Goal: Transaction & Acquisition: Purchase product/service

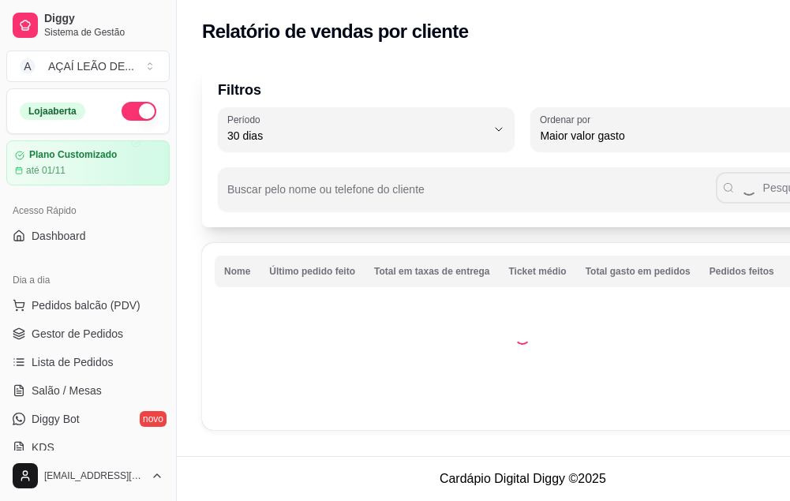
select select "30"
select select "HIGHEST_TOTAL_SPENT_WITH_ORDERS"
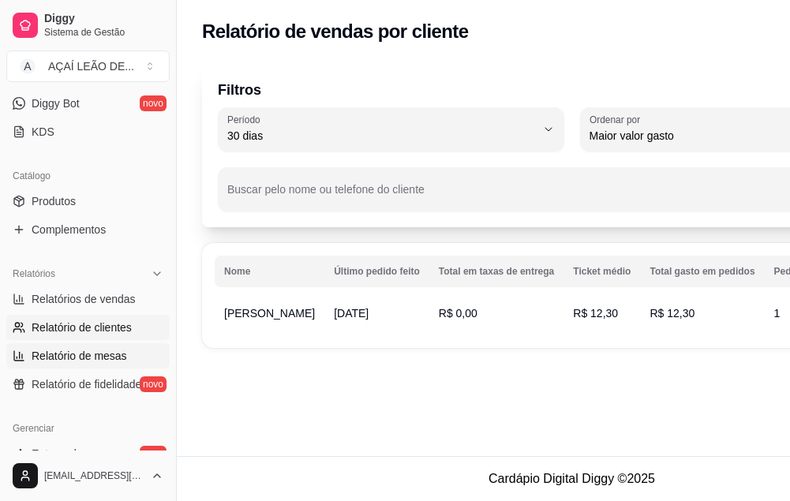
click at [62, 352] on span "Relatório de mesas" at bounding box center [79, 356] width 95 height 16
select select "TOTAL_OF_ORDERS"
select select "7"
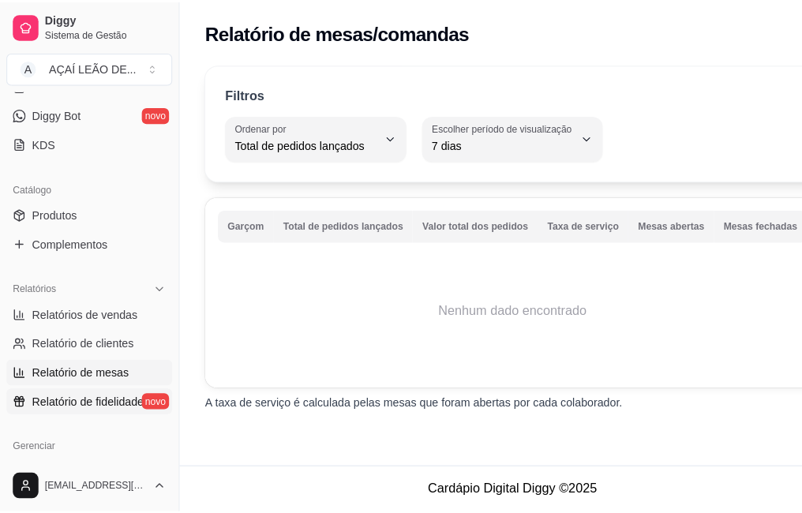
scroll to position [316, 0]
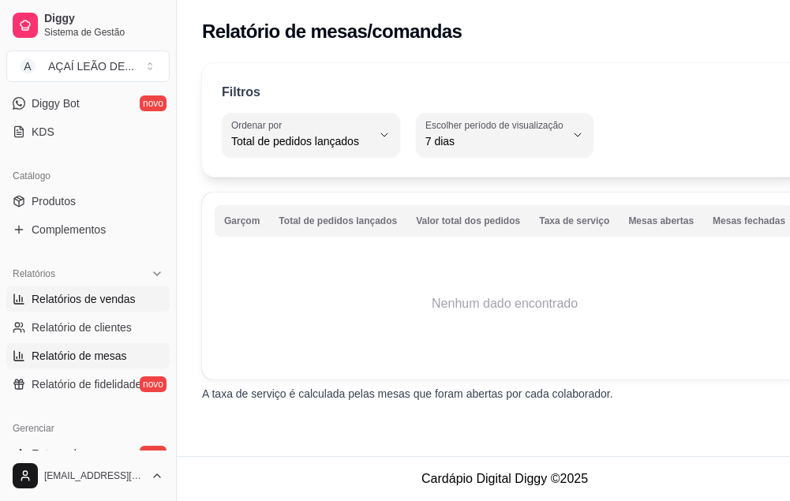
click at [46, 301] on span "Relatórios de vendas" at bounding box center [84, 299] width 104 height 16
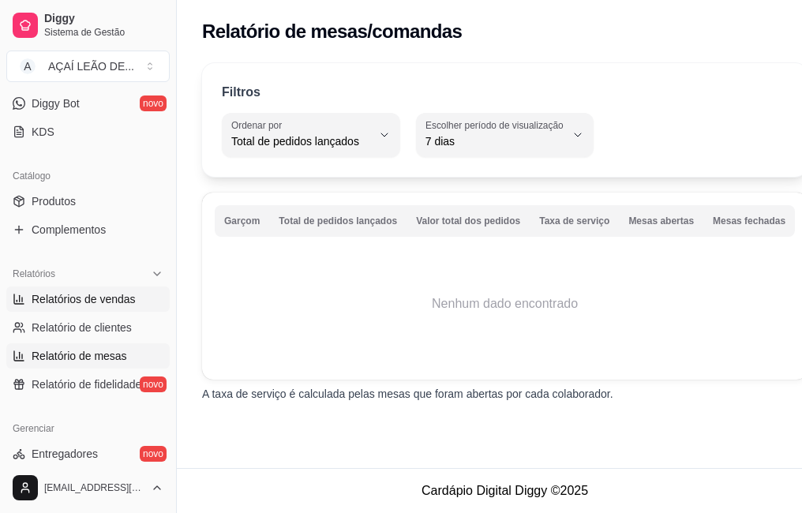
select select "ALL"
select select "0"
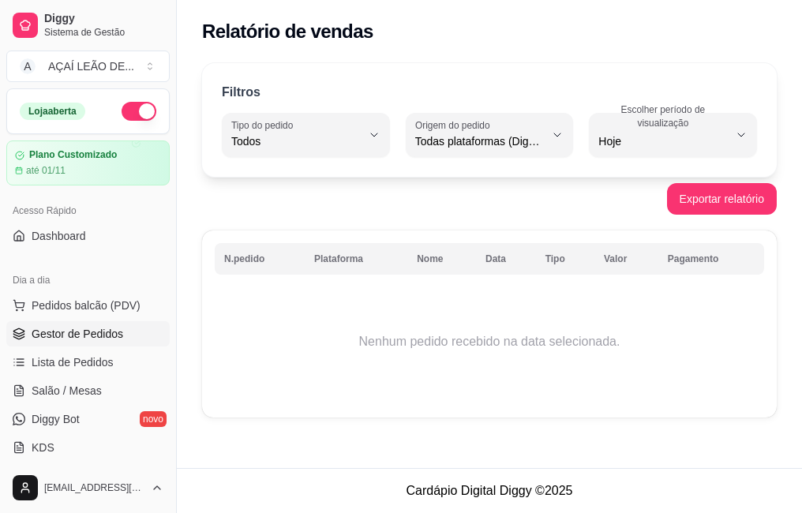
click at [51, 327] on span "Gestor de Pedidos" at bounding box center [78, 334] width 92 height 16
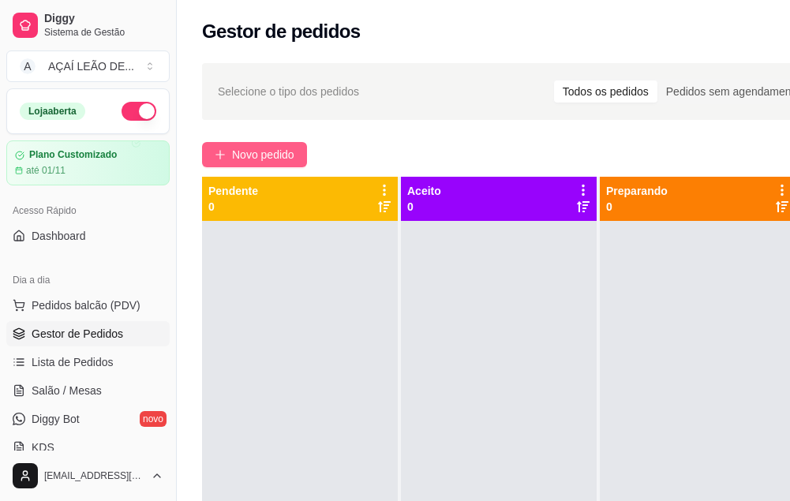
click at [259, 162] on span "Novo pedido" at bounding box center [263, 154] width 62 height 17
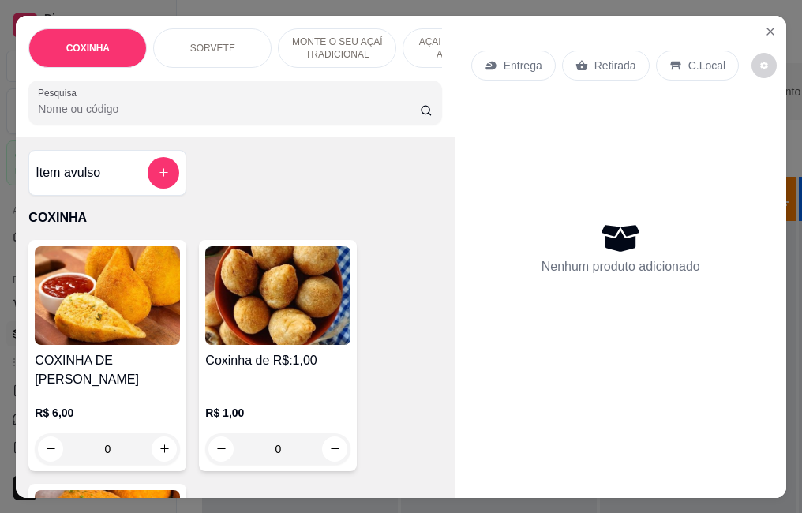
click at [291, 437] on input "0" at bounding box center [278, 449] width 88 height 32
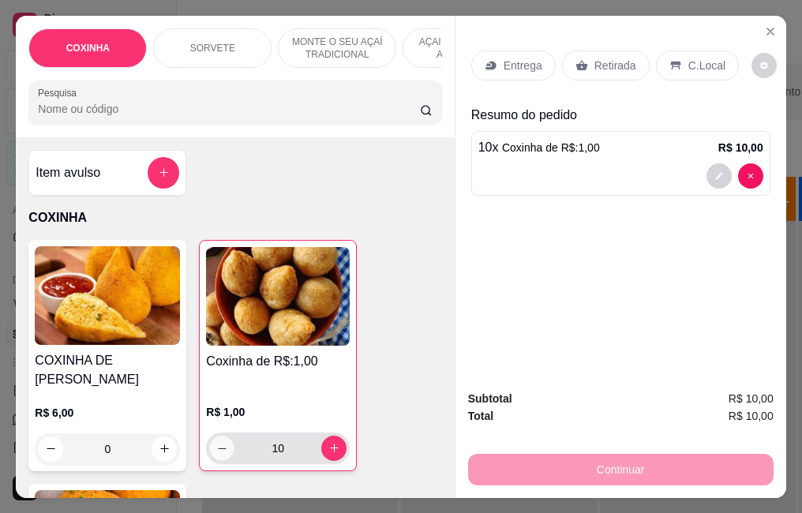
click at [216, 442] on icon "decrease-product-quantity" at bounding box center [222, 448] width 12 height 12
click at [210, 436] on button "decrease-product-quantity" at bounding box center [221, 448] width 25 height 25
click at [216, 442] on icon "decrease-product-quantity" at bounding box center [222, 448] width 12 height 12
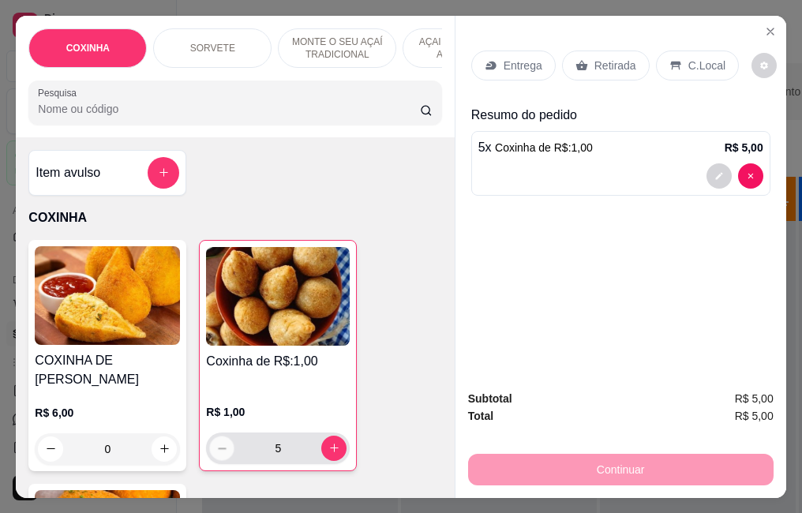
click at [216, 442] on icon "decrease-product-quantity" at bounding box center [222, 448] width 12 height 12
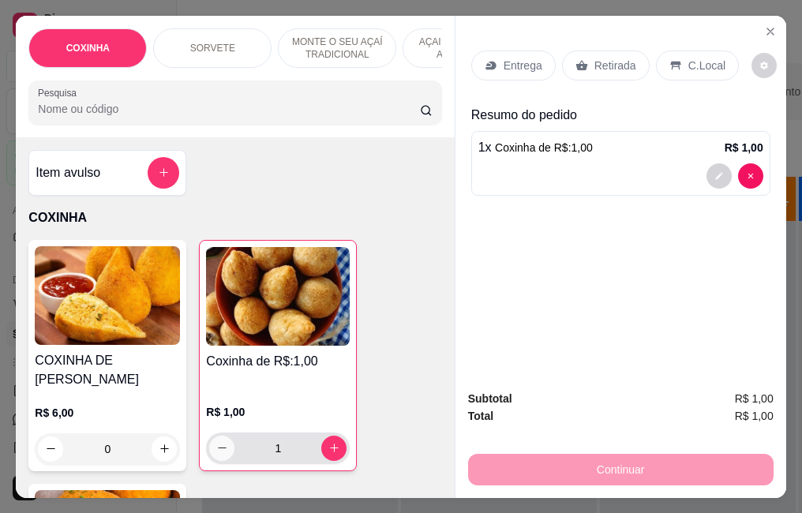
type input "0"
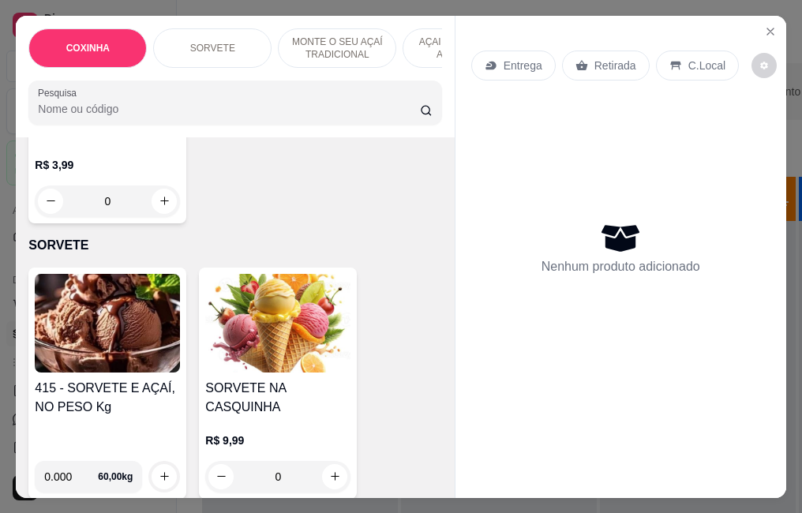
scroll to position [473, 0]
click at [114, 298] on img at bounding box center [107, 322] width 145 height 99
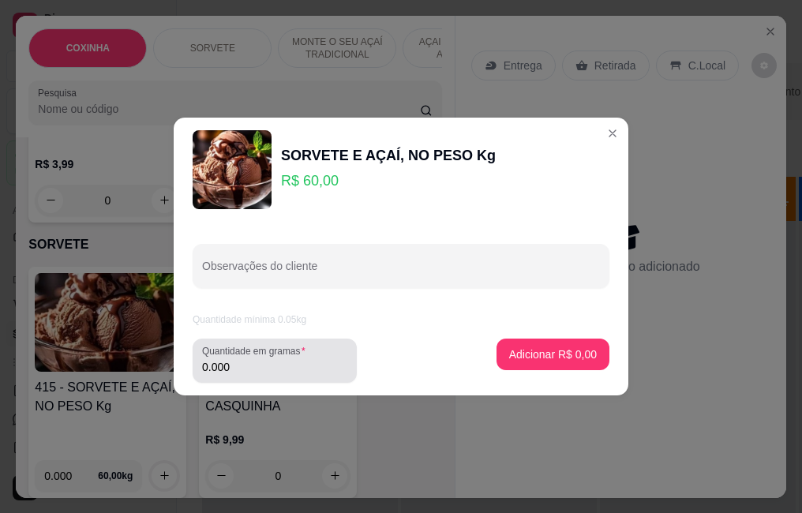
click at [254, 368] on input "0.000" at bounding box center [274, 367] width 145 height 16
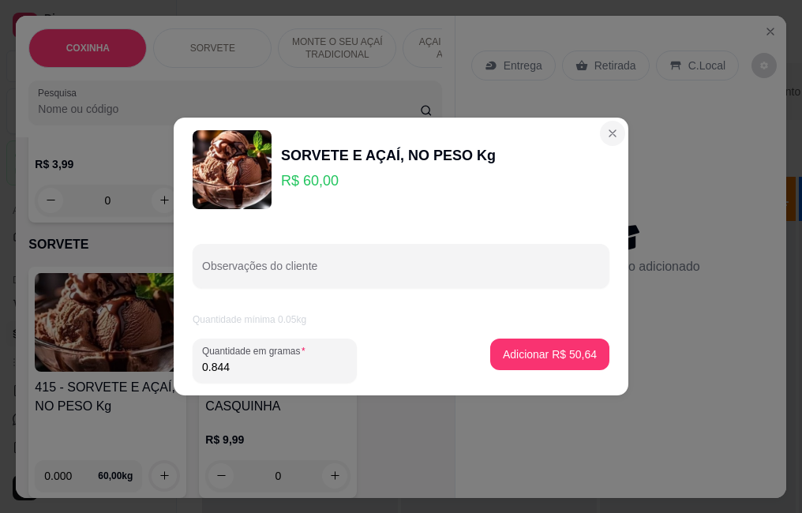
type input "0.844"
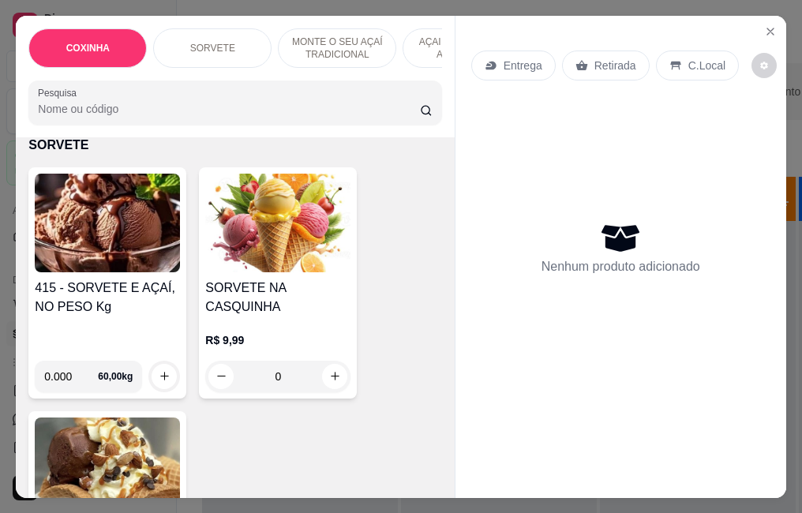
scroll to position [552, 0]
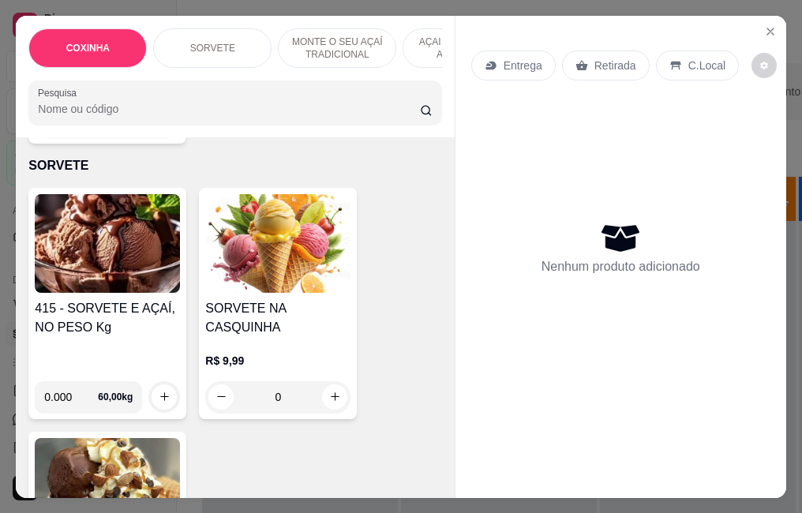
click at [101, 284] on div "415 - SORVETE E AÇAÍ, NO PESO Kg 0.000 60,00 kg" at bounding box center [107, 303] width 158 height 231
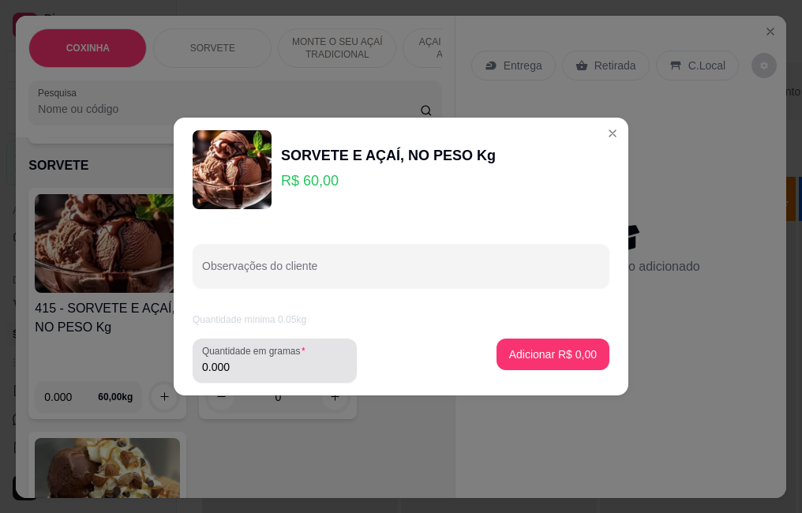
click at [254, 377] on div "Quantidade em gramas 0.000" at bounding box center [275, 361] width 164 height 44
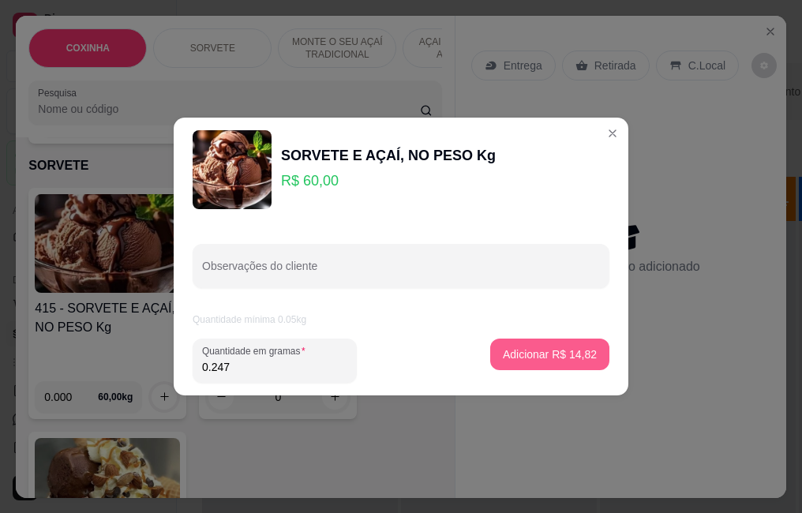
type input "0.247"
click at [537, 347] on p "Adicionar R$ 14,82" at bounding box center [550, 353] width 92 height 15
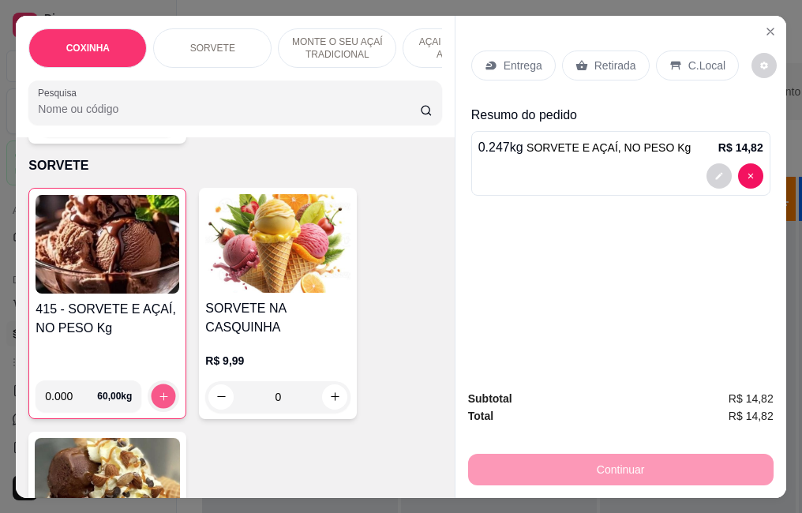
click at [158, 390] on icon "increase-product-quantity" at bounding box center [164, 396] width 12 height 12
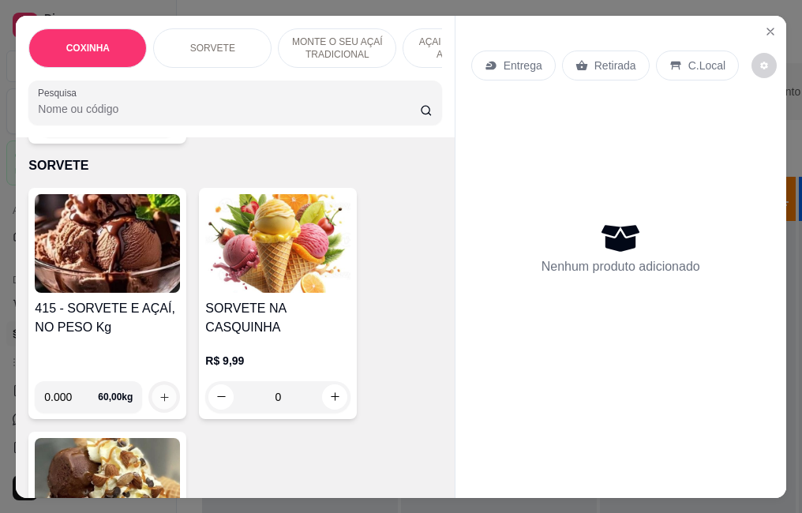
click at [159, 391] on icon "increase-product-quantity" at bounding box center [165, 397] width 12 height 12
click at [122, 306] on h4 "415 - SORVETE E AÇAÍ, NO PESO Kg" at bounding box center [107, 318] width 145 height 38
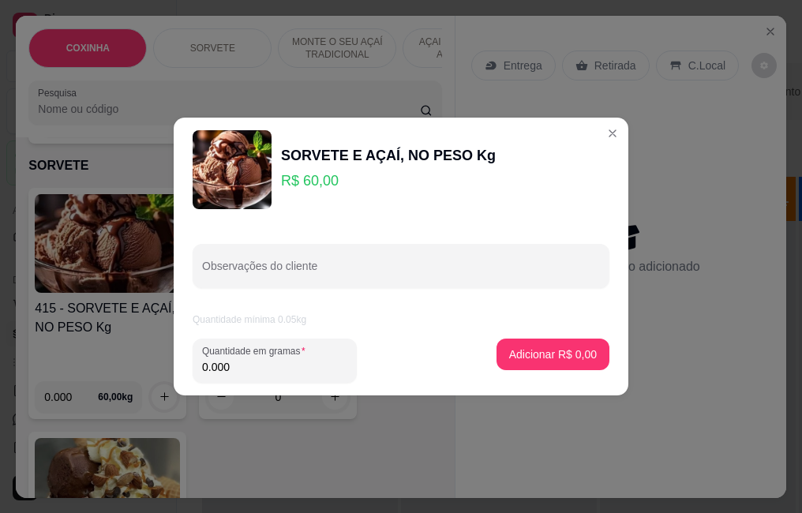
click at [268, 370] on input "0.000" at bounding box center [274, 367] width 145 height 16
type input "0.247"
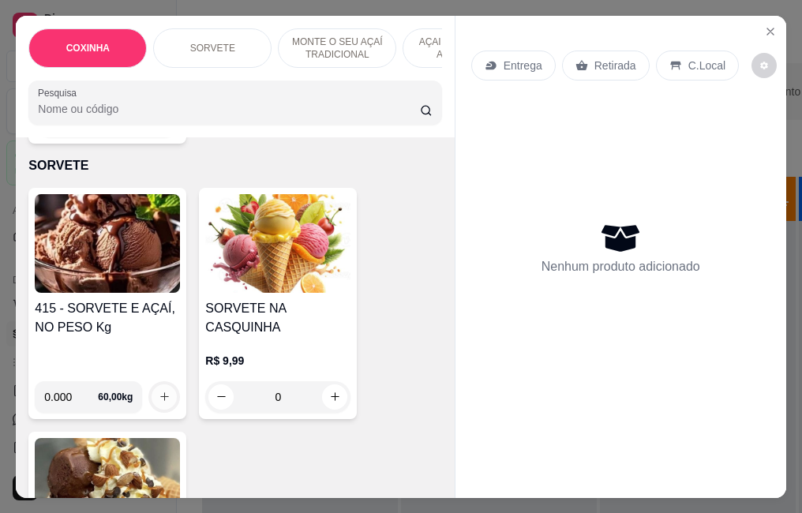
click at [159, 391] on icon "increase-product-quantity" at bounding box center [165, 397] width 12 height 12
click at [163, 391] on icon "increase-product-quantity" at bounding box center [165, 397] width 12 height 12
click at [151, 328] on div "415 - SORVETE E AÇAÍ, NO PESO Kg" at bounding box center [107, 333] width 145 height 69
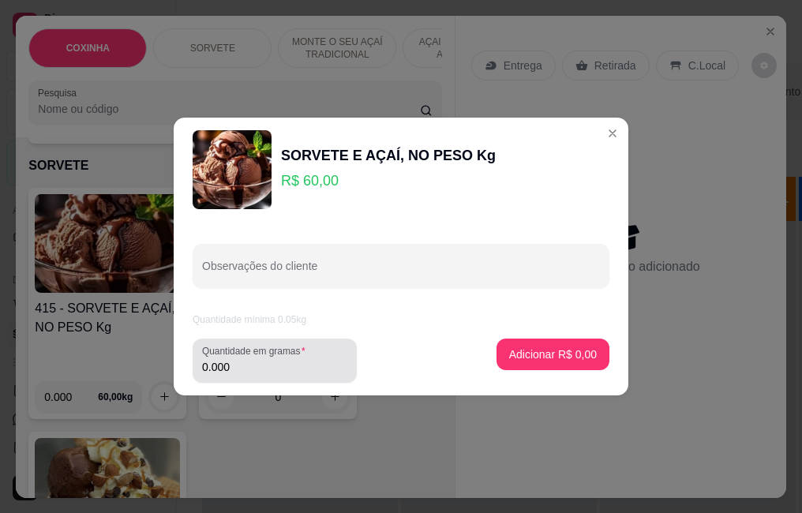
click at [253, 378] on div "Quantidade em gramas 0.000" at bounding box center [275, 361] width 164 height 44
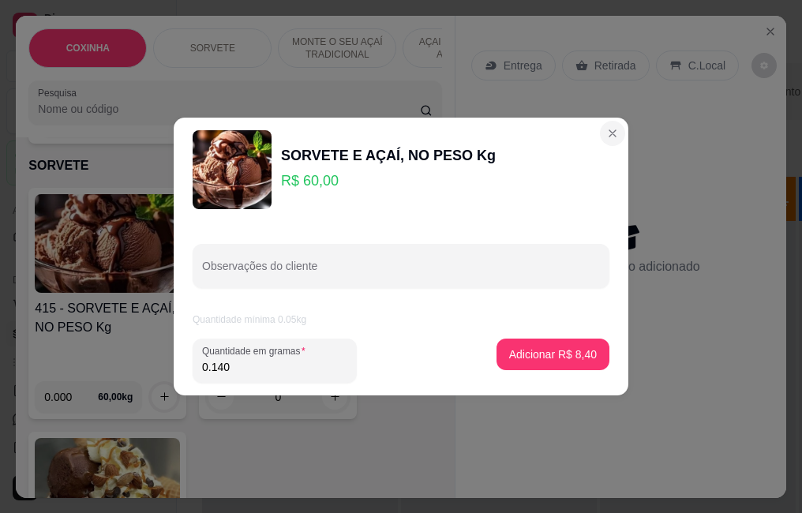
type input "0.140"
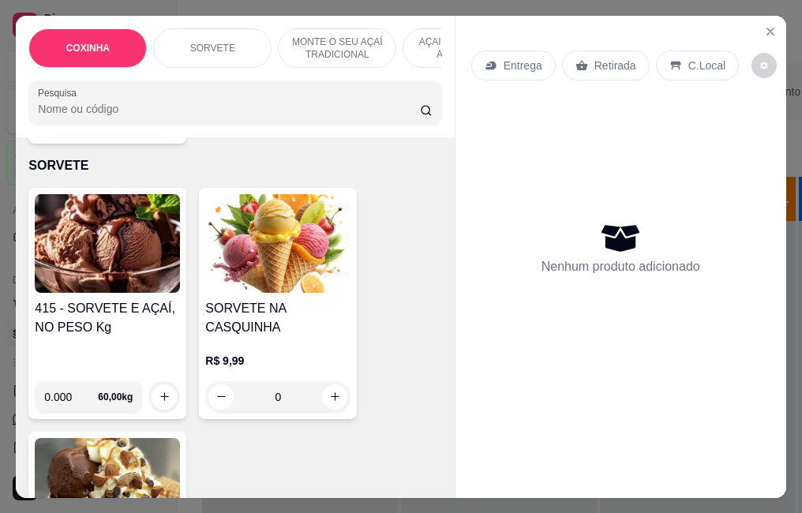
click at [199, 291] on div "SORVETE NA CASQUINHA R$ 9,99 0" at bounding box center [278, 303] width 158 height 231
click at [55, 249] on img at bounding box center [107, 243] width 145 height 99
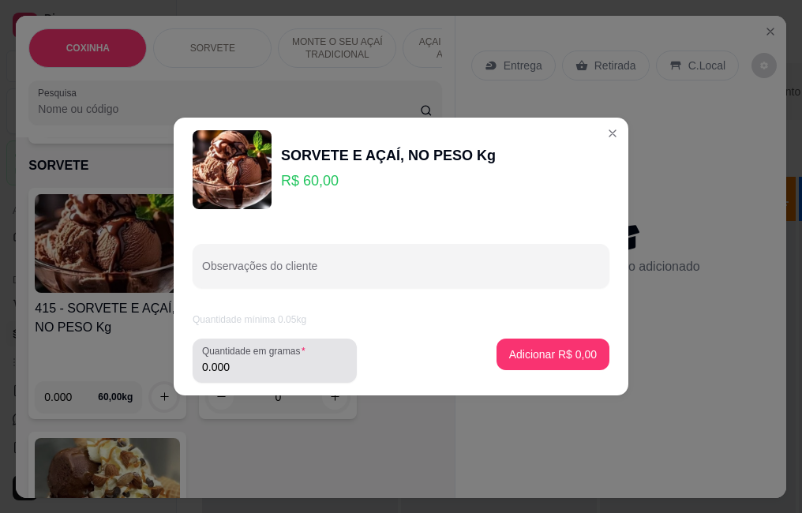
click at [303, 364] on input "0.000" at bounding box center [274, 367] width 145 height 16
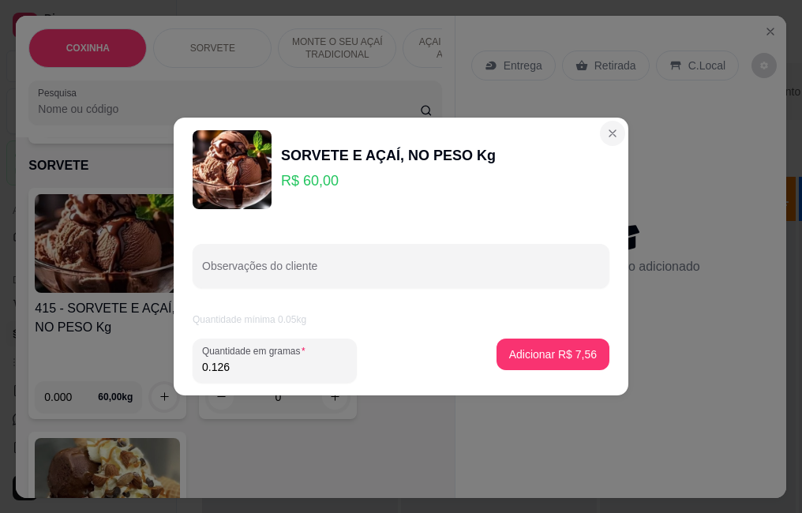
type input "0.126"
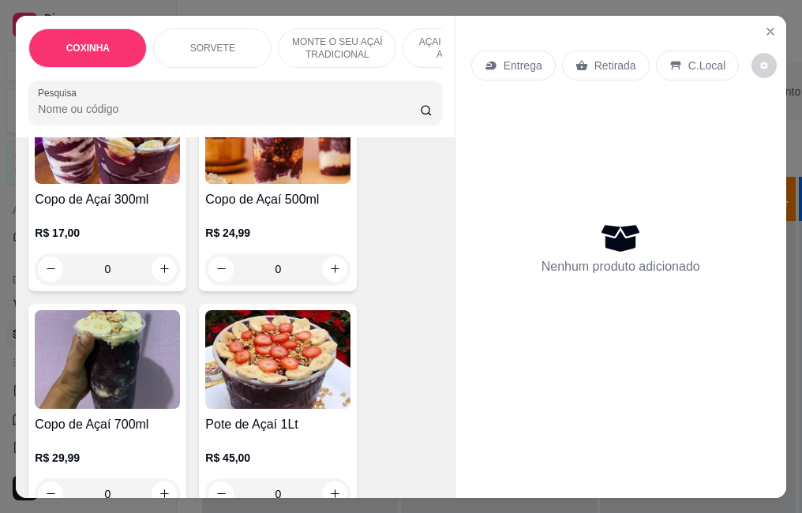
scroll to position [1184, 0]
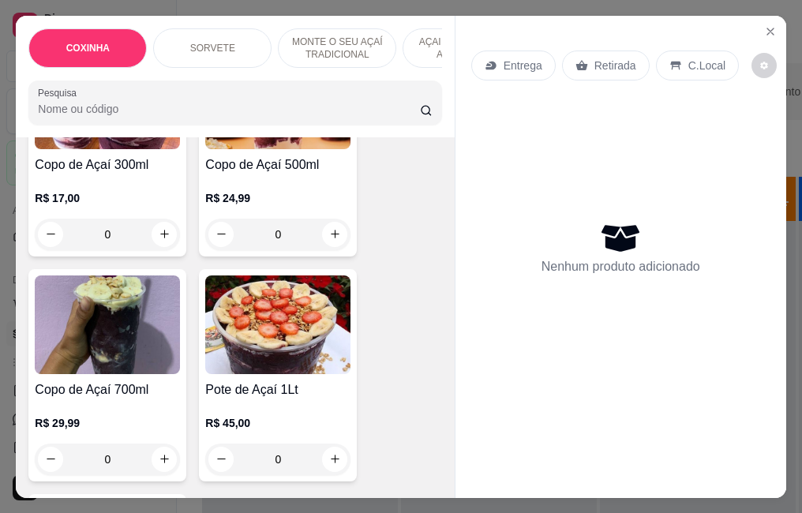
click at [152, 220] on div "0" at bounding box center [107, 235] width 145 height 32
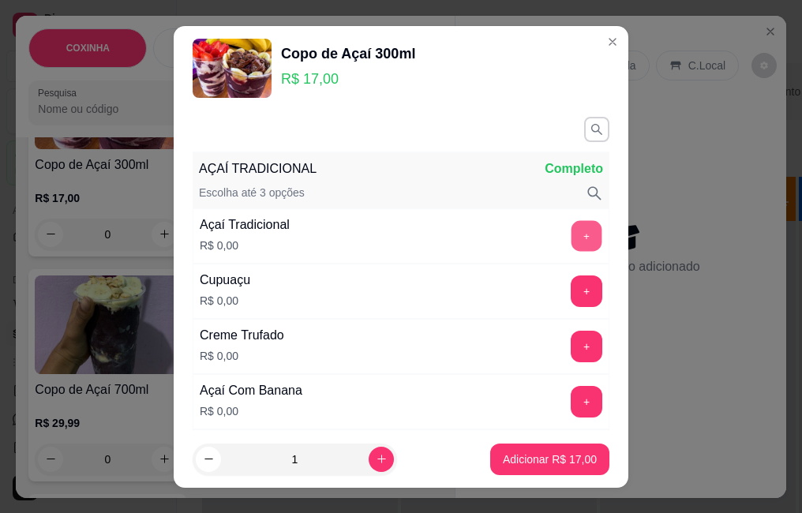
click at [571, 245] on button "+" at bounding box center [586, 235] width 31 height 31
click at [571, 297] on button "+" at bounding box center [587, 291] width 32 height 32
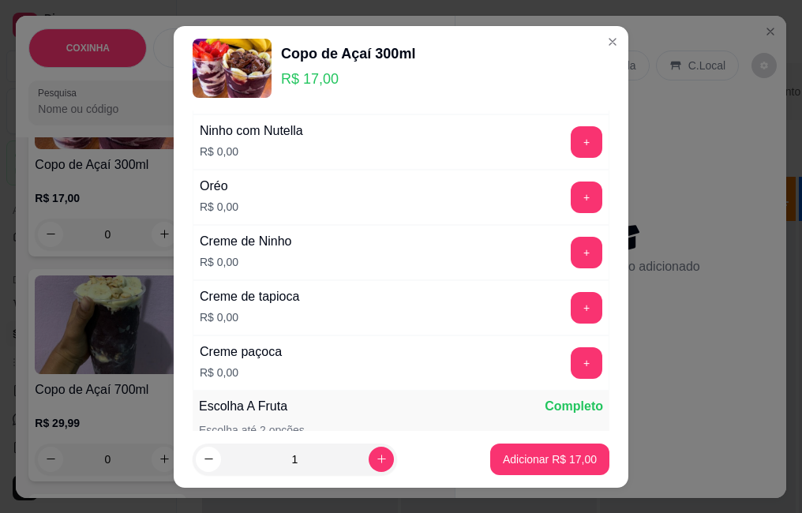
scroll to position [710, 0]
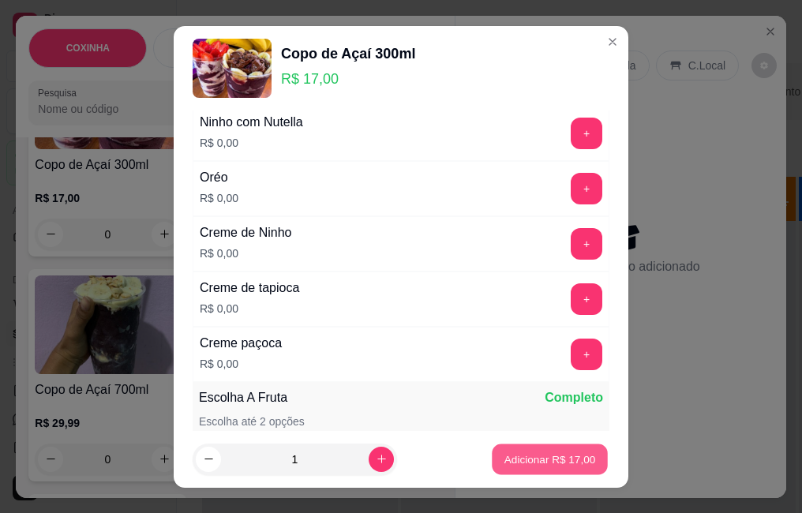
click at [549, 454] on p "Adicionar R$ 17,00" at bounding box center [550, 458] width 92 height 15
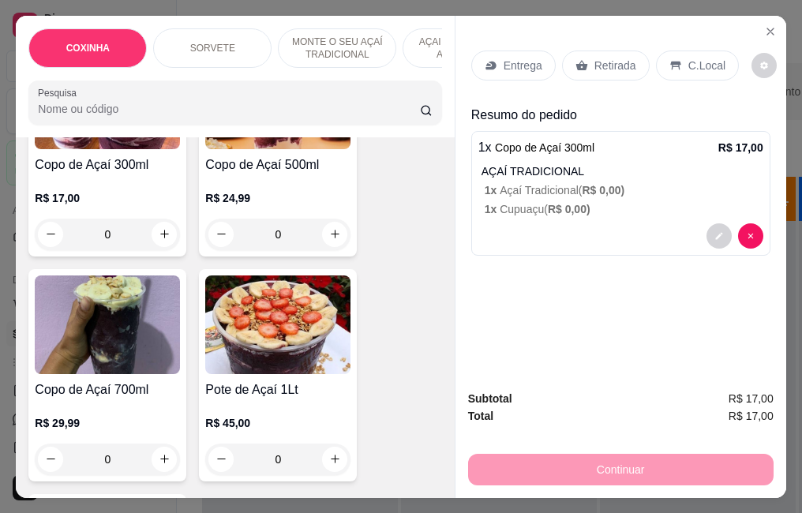
click at [612, 63] on p "Retirada" at bounding box center [615, 66] width 42 height 16
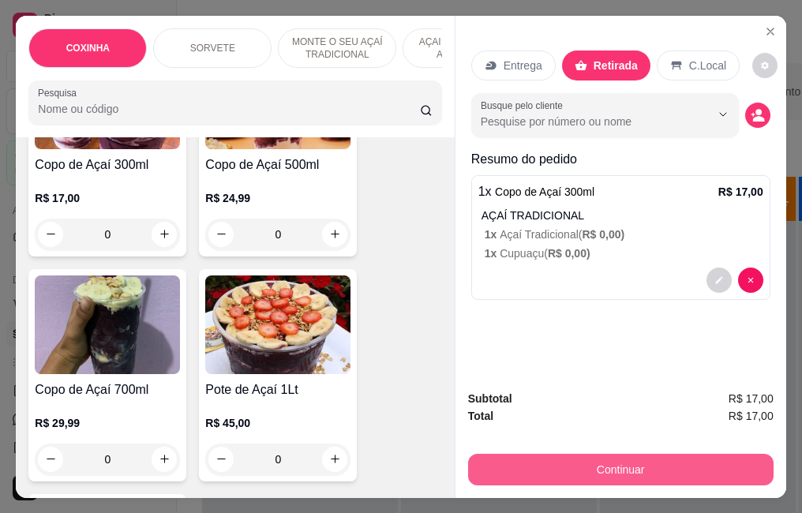
click at [630, 456] on button "Continuar" at bounding box center [620, 470] width 305 height 32
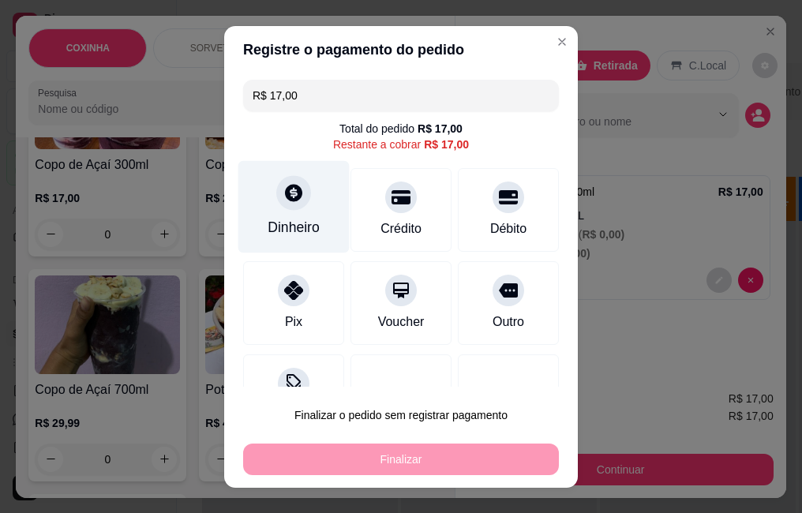
click at [291, 189] on icon at bounding box center [293, 192] width 17 height 17
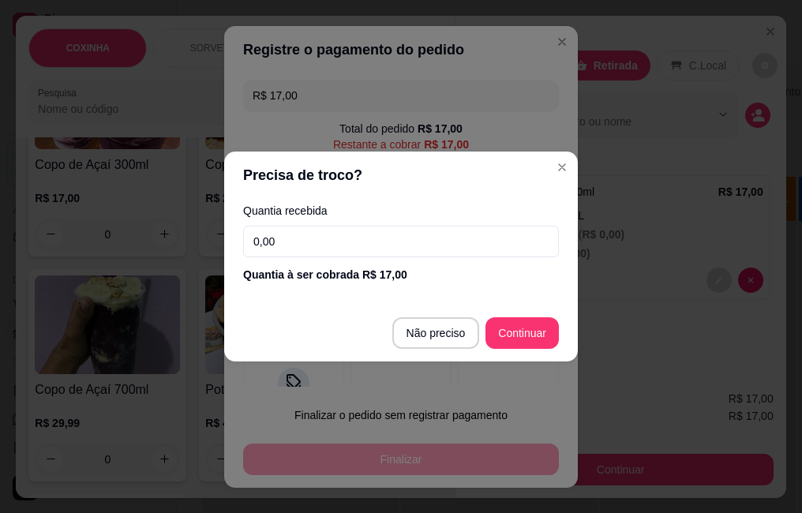
click at [329, 246] on input "0,00" at bounding box center [401, 242] width 316 height 32
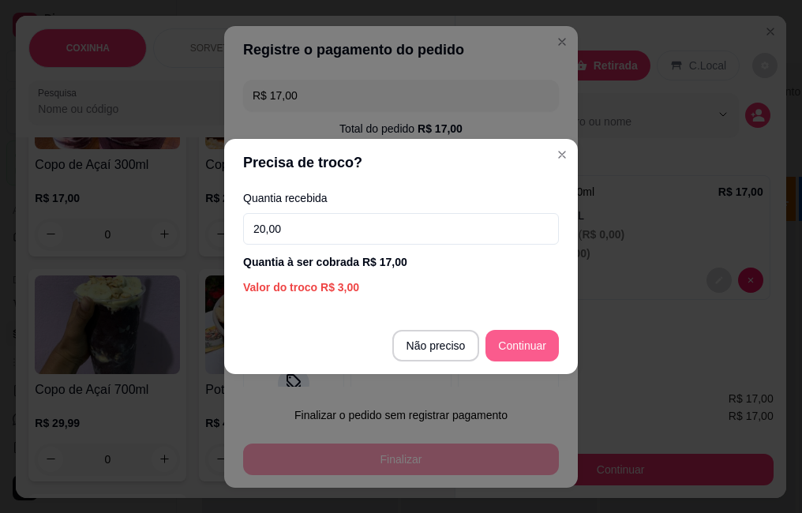
type input "20,00"
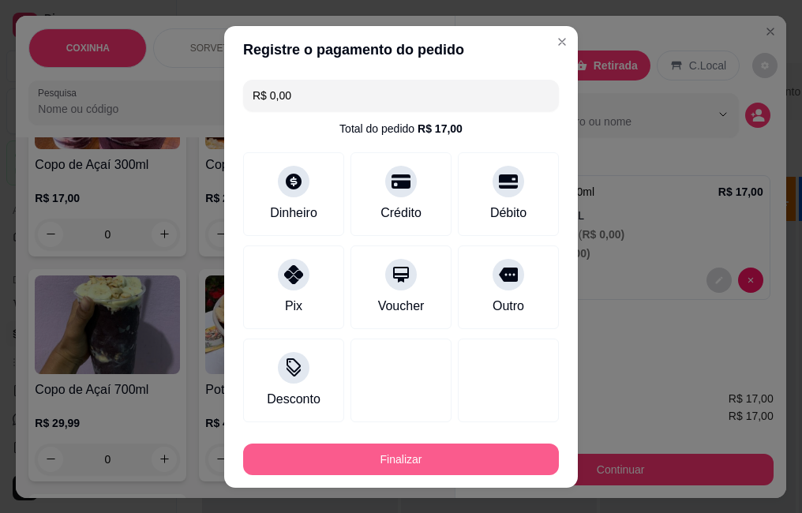
click at [495, 462] on button "Finalizar" at bounding box center [401, 459] width 316 height 32
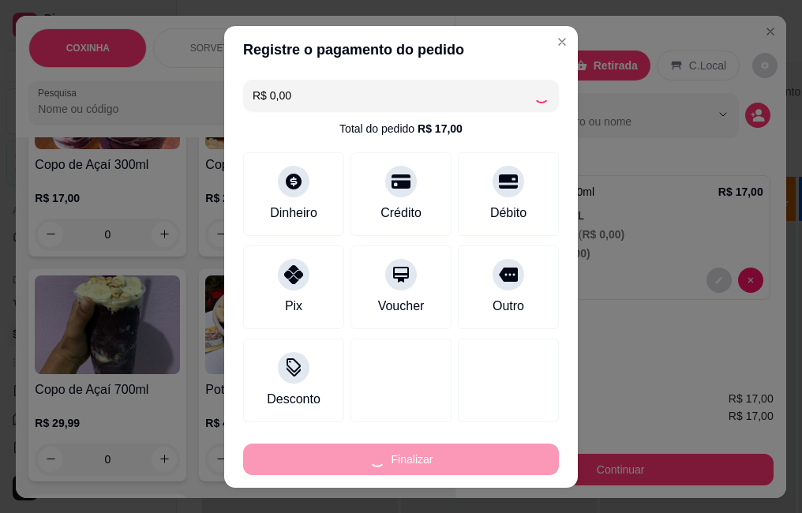
type input "-R$ 17,00"
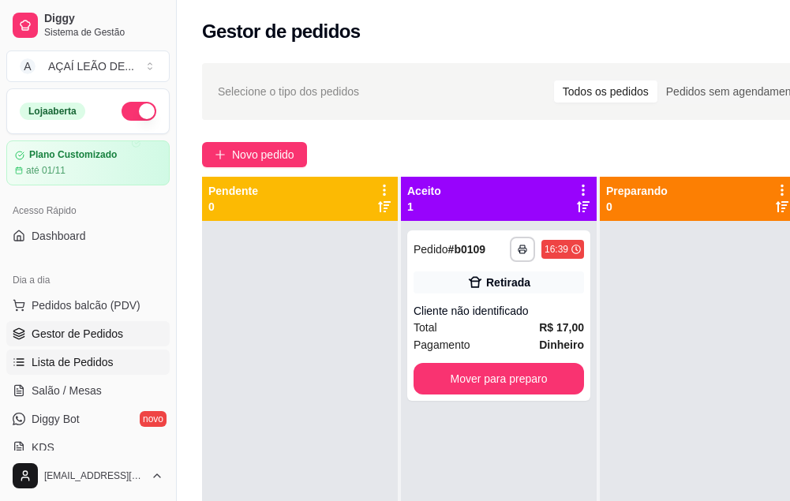
click at [54, 367] on span "Lista de Pedidos" at bounding box center [73, 362] width 82 height 16
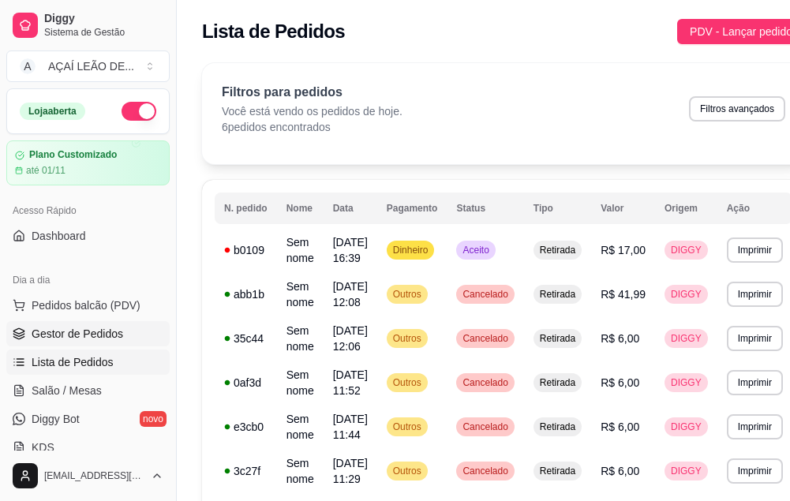
click at [60, 341] on span "Gestor de Pedidos" at bounding box center [78, 334] width 92 height 16
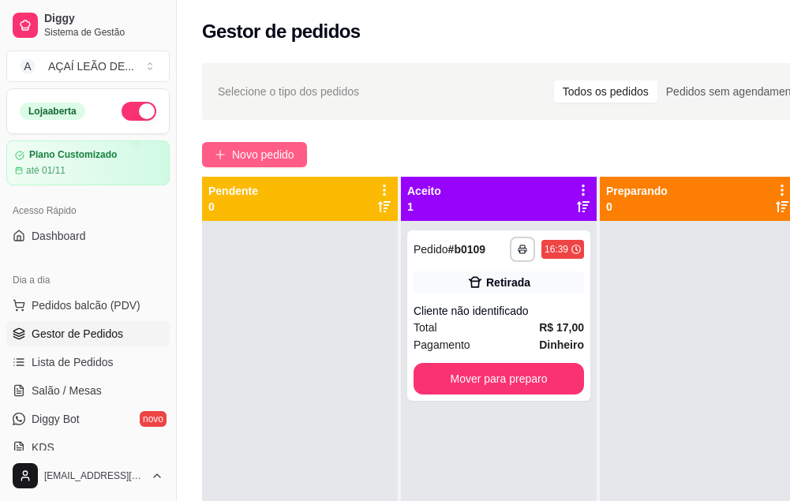
click at [229, 153] on button "Novo pedido" at bounding box center [254, 154] width 105 height 25
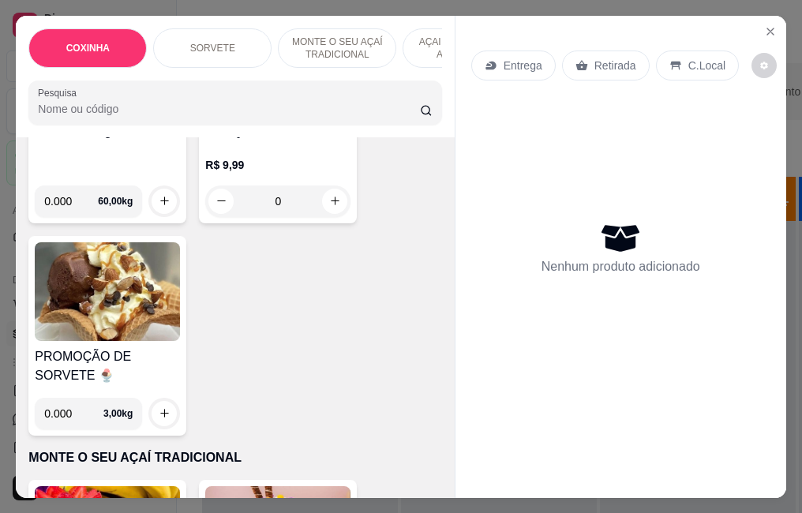
scroll to position [789, 0]
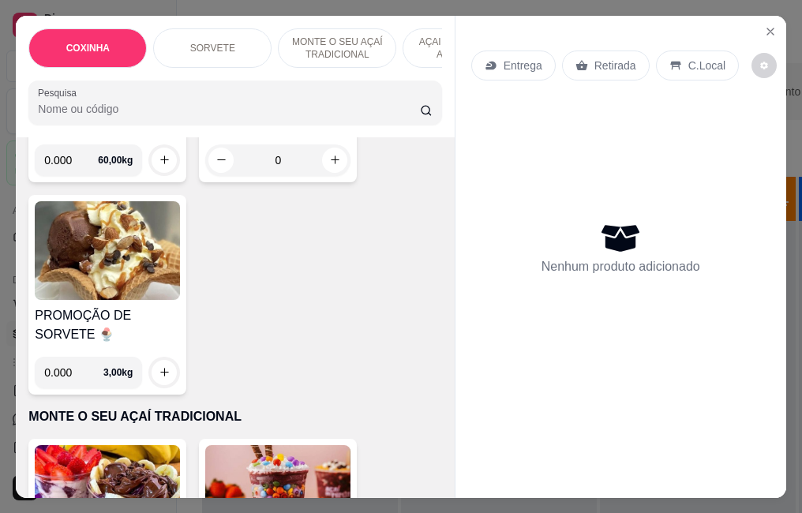
click at [103, 272] on img at bounding box center [107, 250] width 145 height 99
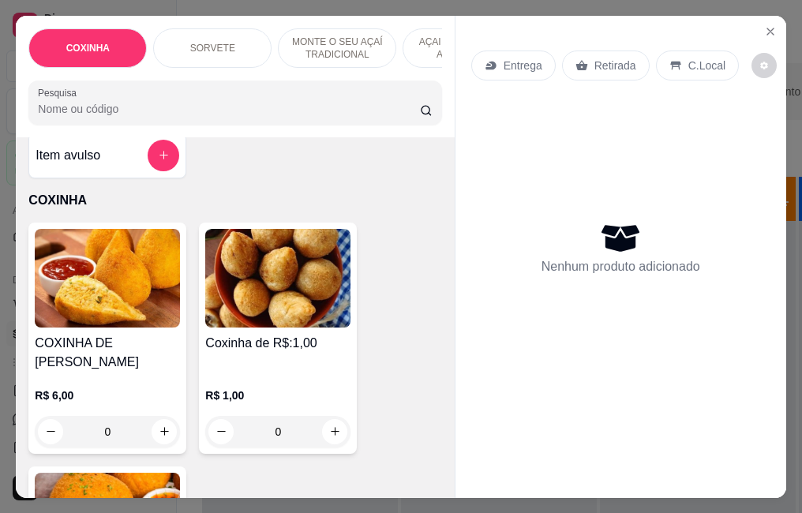
scroll to position [0, 0]
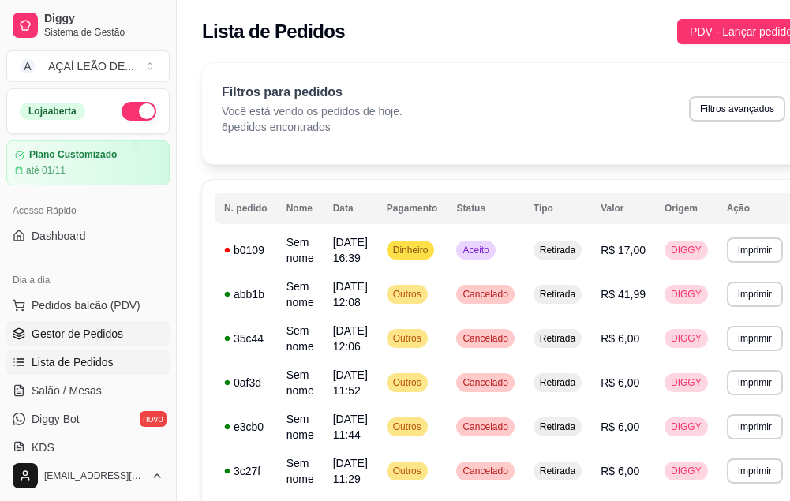
click at [90, 322] on link "Gestor de Pedidos" at bounding box center [87, 333] width 163 height 25
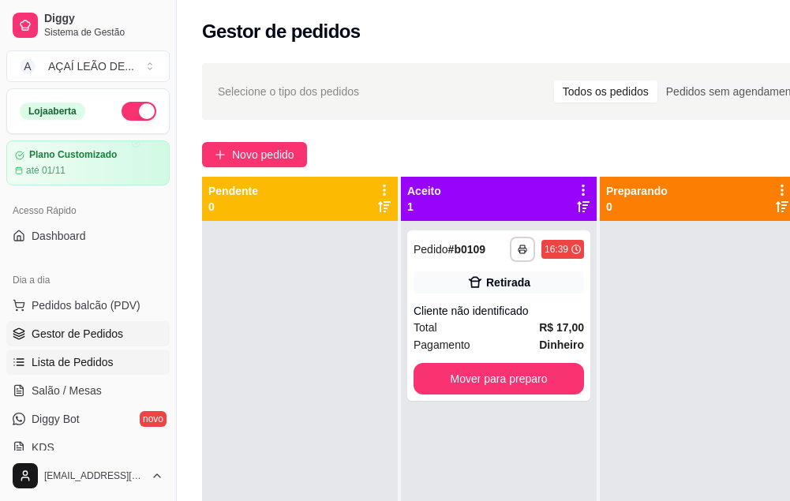
click at [56, 357] on span "Lista de Pedidos" at bounding box center [73, 362] width 82 height 16
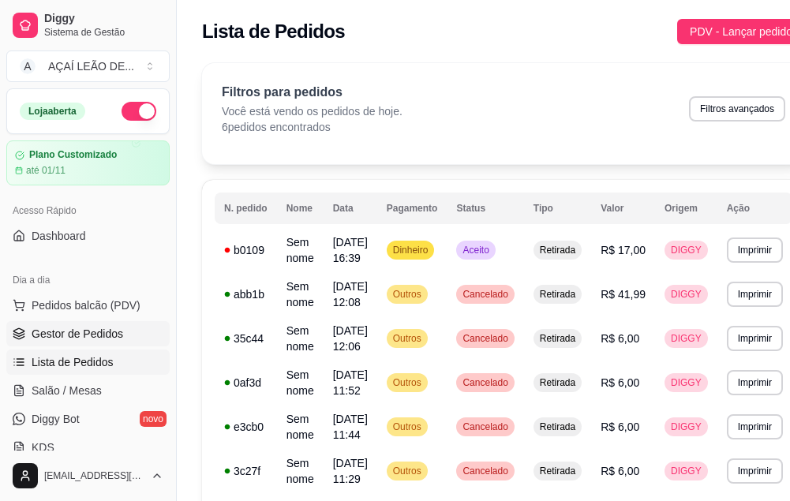
click at [59, 339] on span "Gestor de Pedidos" at bounding box center [78, 334] width 92 height 16
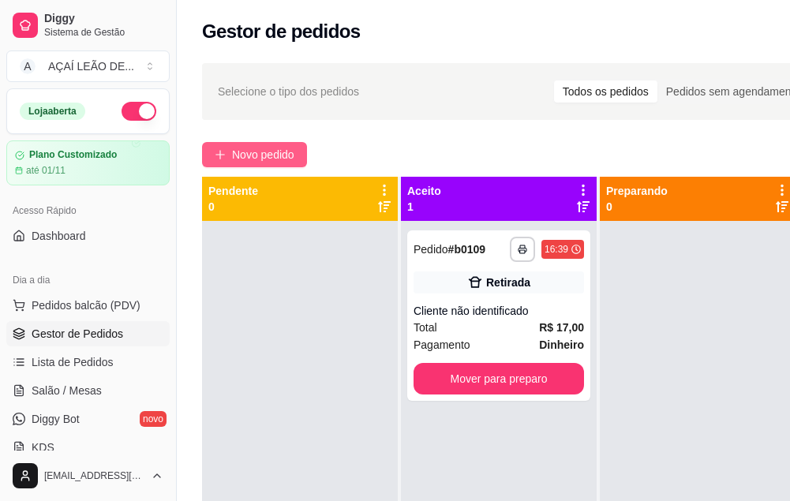
click at [251, 161] on span "Novo pedido" at bounding box center [263, 154] width 62 height 17
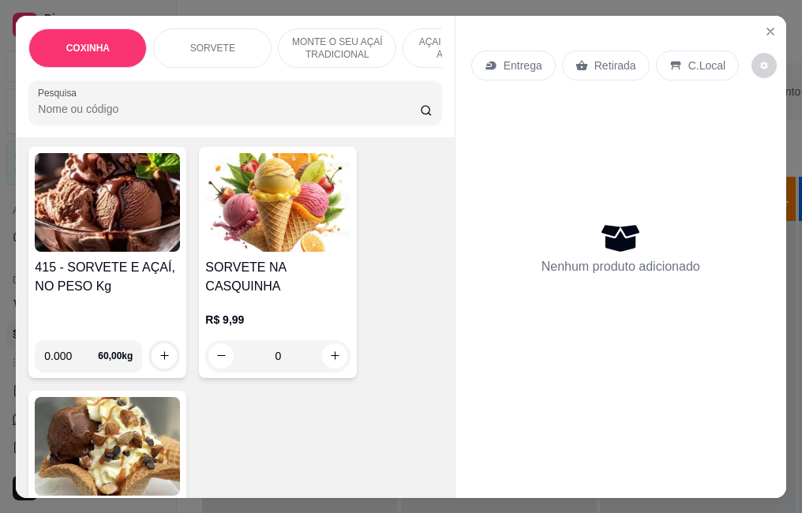
scroll to position [631, 0]
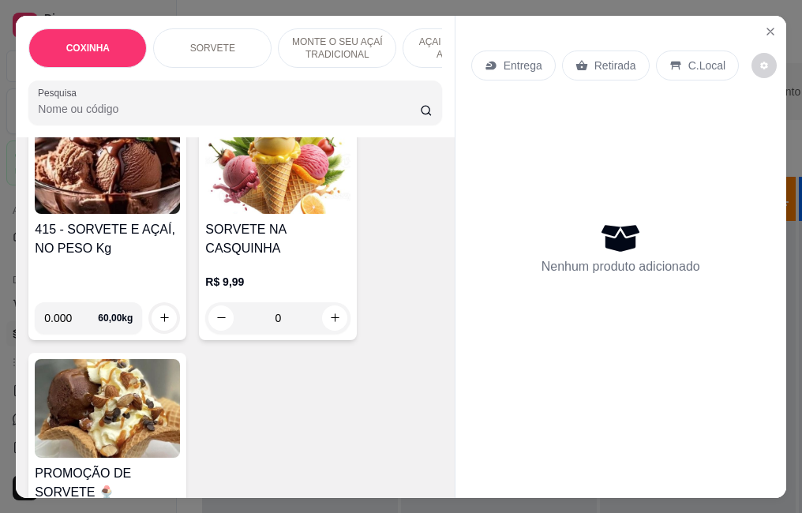
click at [73, 253] on div "415 - SORVETE E AÇAÍ, NO PESO Kg" at bounding box center [107, 254] width 145 height 69
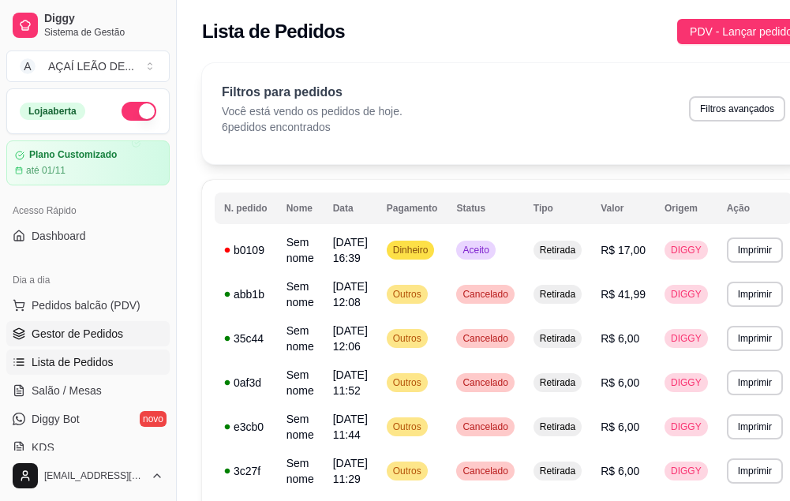
click at [84, 338] on span "Gestor de Pedidos" at bounding box center [78, 334] width 92 height 16
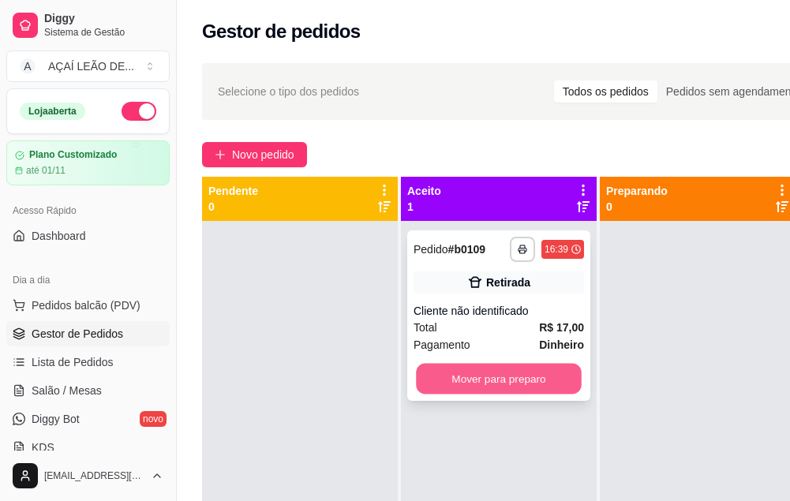
click at [458, 392] on button "Mover para preparo" at bounding box center [499, 379] width 166 height 31
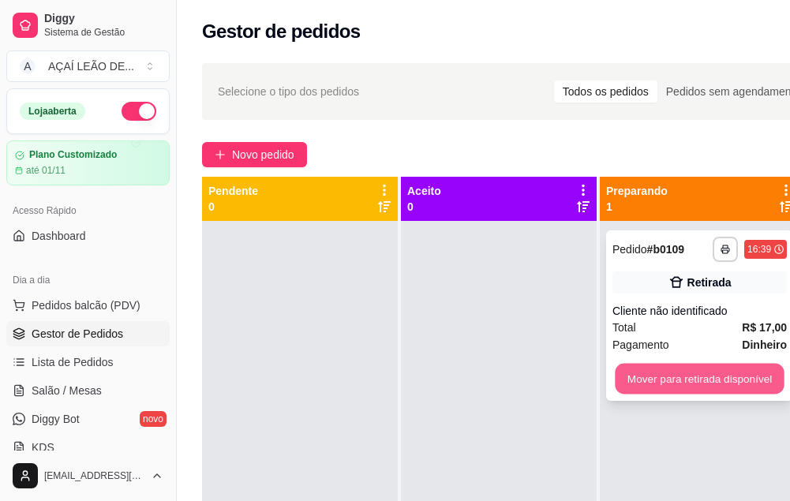
click at [729, 379] on button "Mover para retirada disponível" at bounding box center [699, 379] width 169 height 31
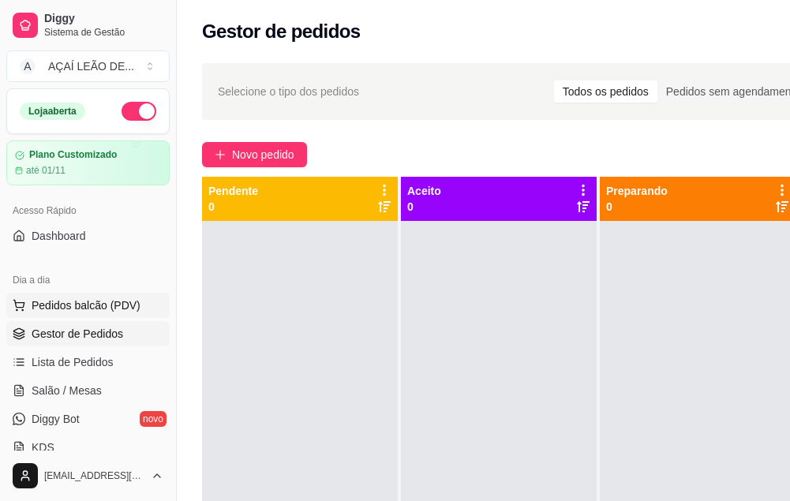
click at [104, 303] on span "Pedidos balcão (PDV)" at bounding box center [86, 305] width 109 height 16
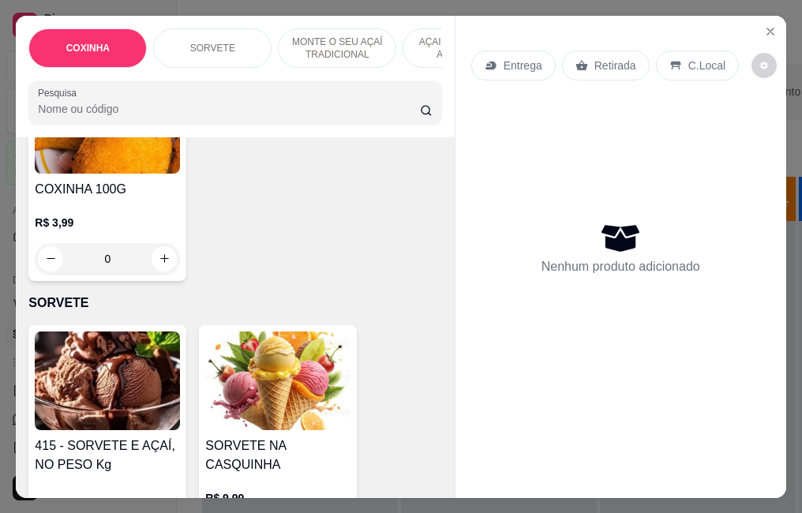
scroll to position [552, 0]
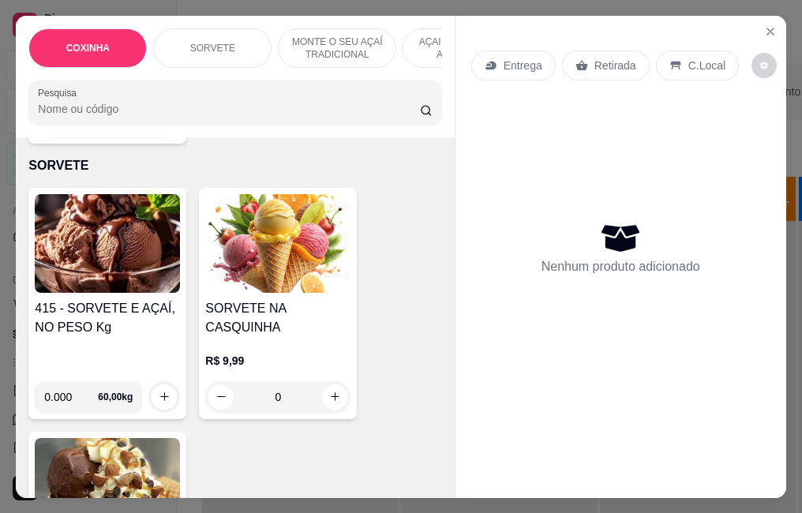
click at [107, 271] on img at bounding box center [107, 243] width 145 height 99
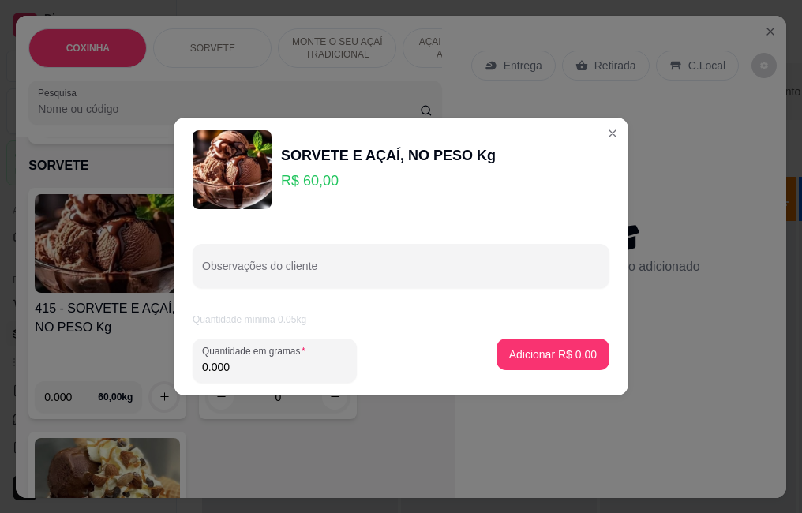
click at [265, 371] on input "0.000" at bounding box center [274, 367] width 145 height 16
type input "0.137"
click at [553, 362] on button "Adicionar R$ 8,22" at bounding box center [553, 354] width 110 height 31
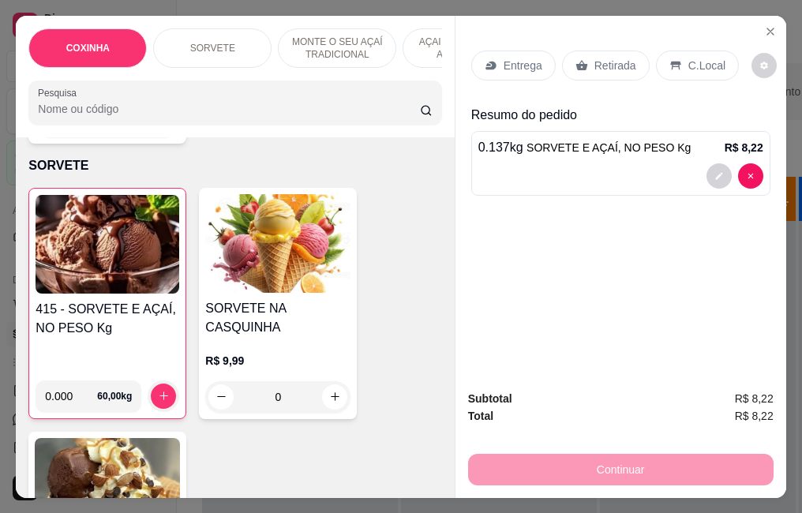
click at [585, 62] on div "Retirada" at bounding box center [606, 66] width 88 height 30
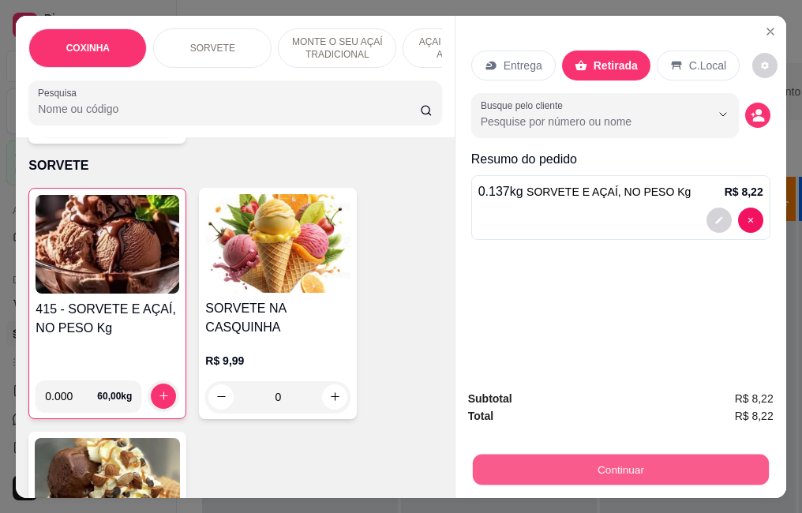
click at [623, 455] on button "Continuar" at bounding box center [620, 469] width 296 height 31
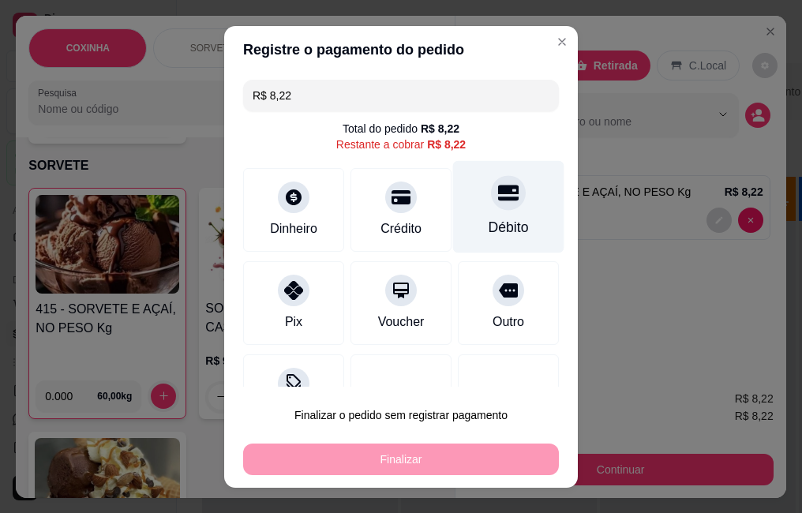
click at [493, 212] on div "Débito" at bounding box center [508, 206] width 111 height 92
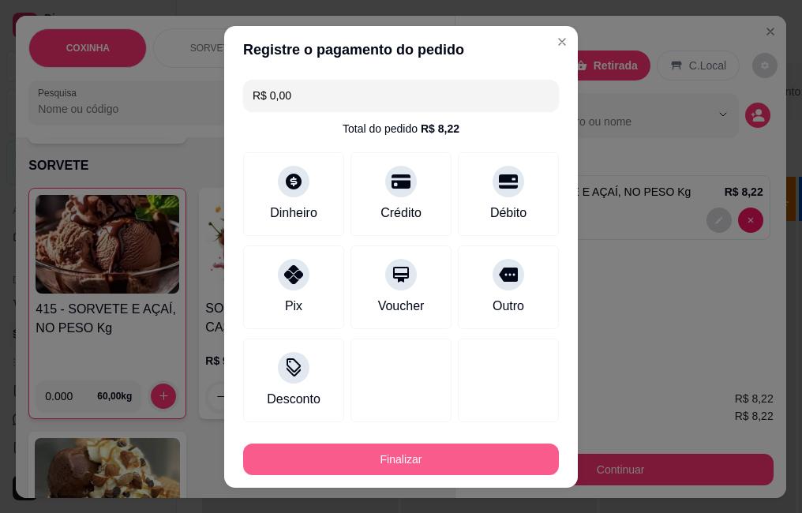
click at [447, 460] on button "Finalizar" at bounding box center [401, 459] width 316 height 32
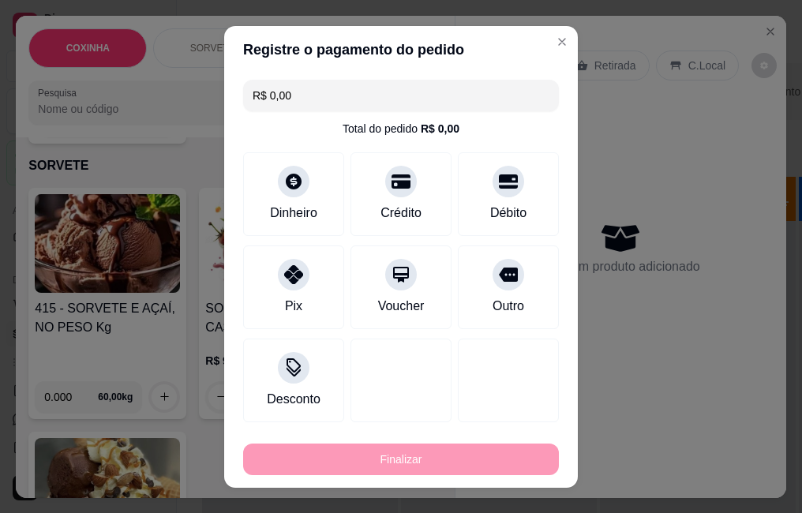
type input "-R$ 8,22"
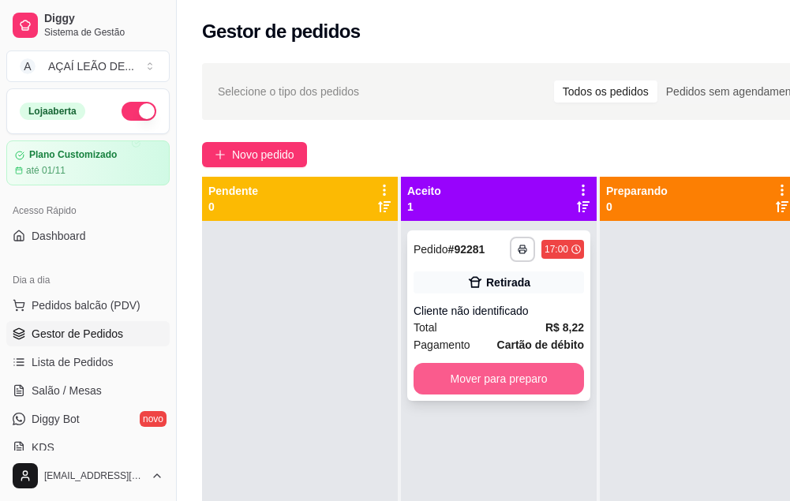
click at [516, 385] on button "Mover para preparo" at bounding box center [498, 379] width 170 height 32
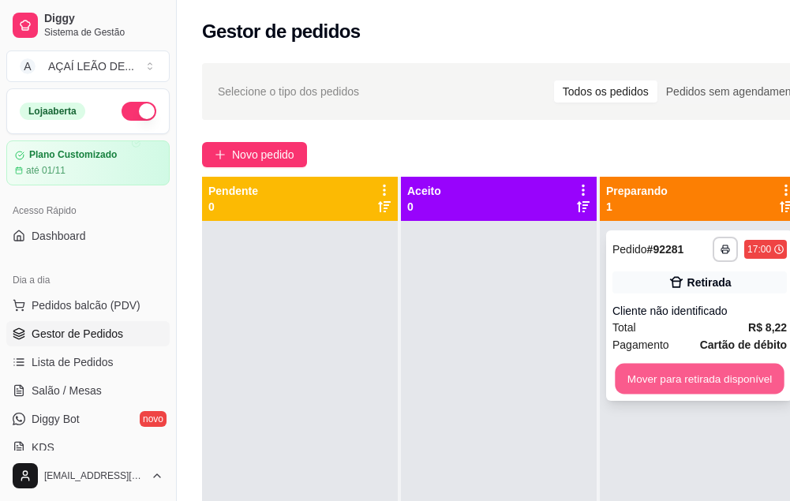
click at [694, 383] on button "Mover para retirada disponível" at bounding box center [699, 379] width 169 height 31
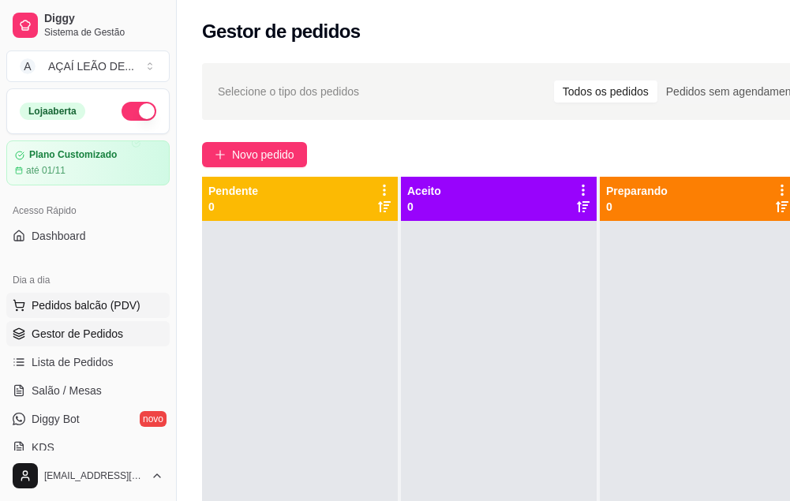
click at [82, 303] on span "Pedidos balcão (PDV)" at bounding box center [86, 305] width 109 height 16
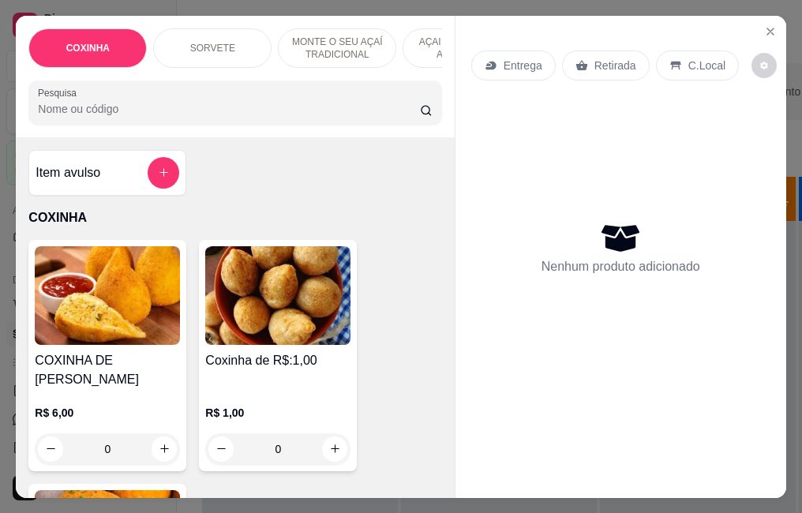
click at [204, 46] on p "SORVETE" at bounding box center [212, 48] width 45 height 13
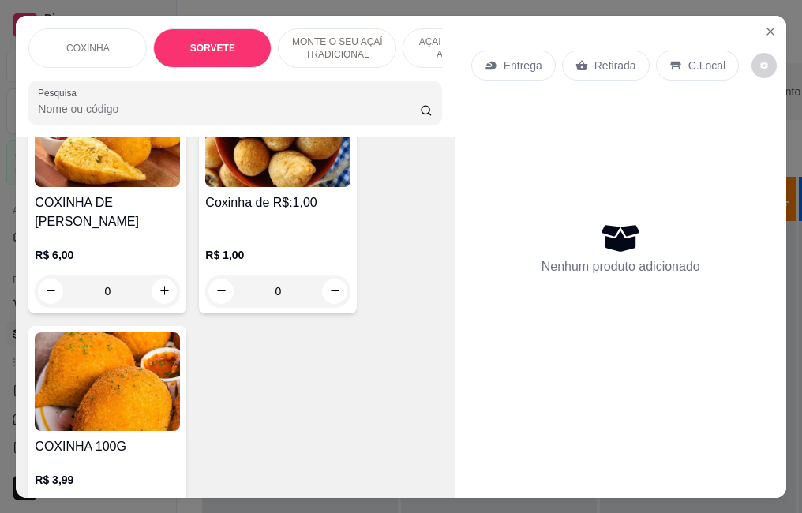
click at [80, 28] on div "COXINHA" at bounding box center [87, 47] width 118 height 39
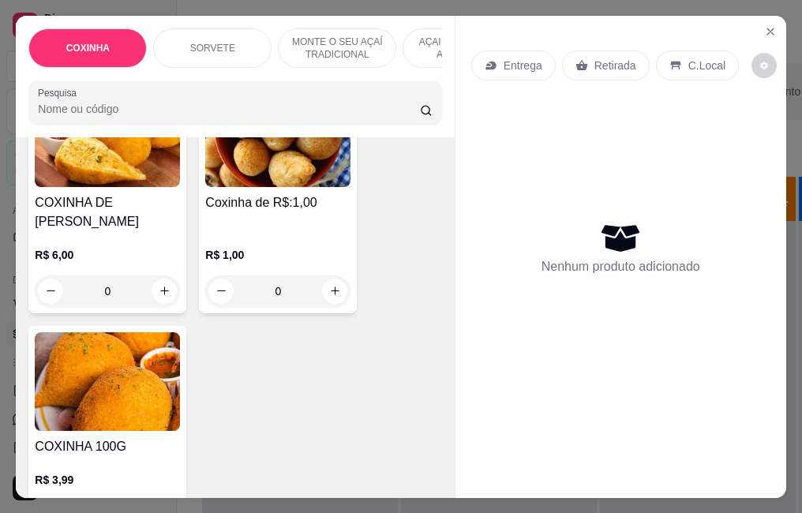
scroll to position [41, 0]
